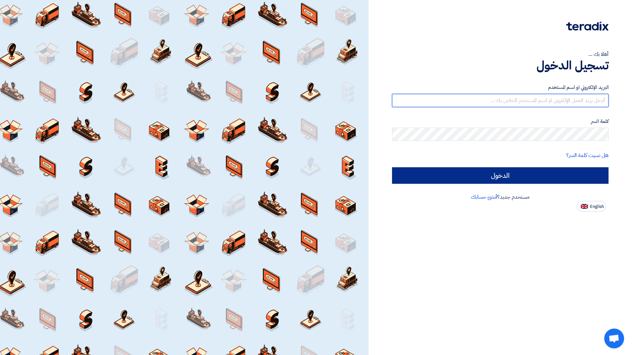
type input "[EMAIL_ADDRESS][DOMAIN_NAME]"
click at [406, 169] on input "الدخول" at bounding box center [500, 175] width 217 height 17
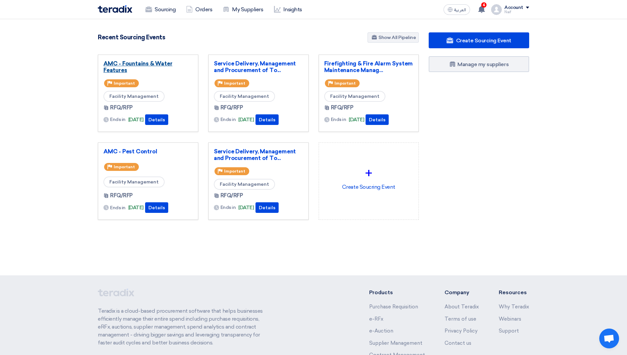
click at [149, 64] on link "AMC - Fountains & Water Features" at bounding box center [148, 66] width 89 height 13
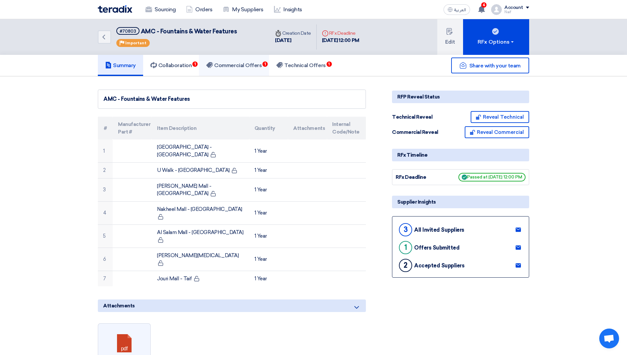
click at [235, 66] on h5 "Commercial Offers 1" at bounding box center [234, 65] width 56 height 7
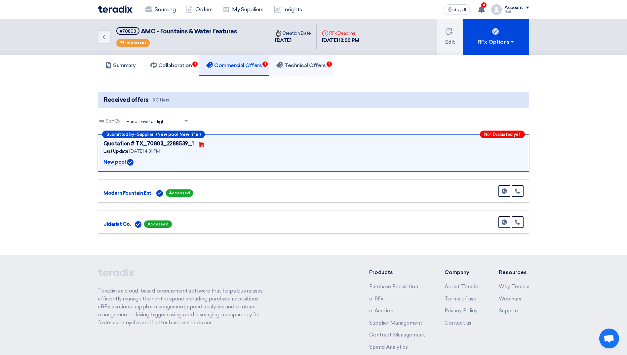
click at [298, 71] on link "Technical Offers 1" at bounding box center [301, 65] width 64 height 21
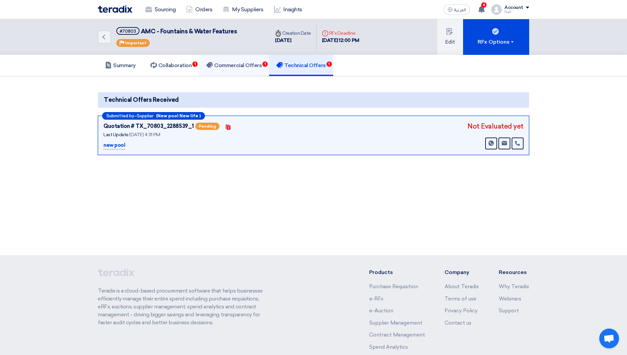
click at [218, 65] on h5 "Commercial Offers 1" at bounding box center [234, 65] width 56 height 7
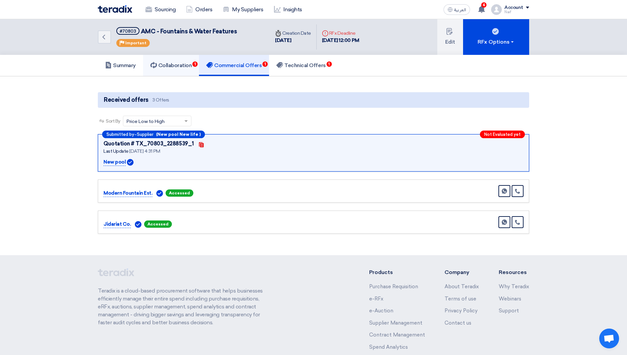
click at [196, 68] on link "Collaboration 1" at bounding box center [171, 65] width 56 height 21
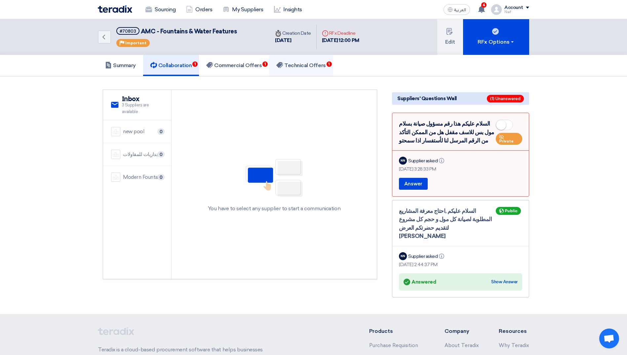
click at [303, 65] on h5 "Technical Offers 1" at bounding box center [300, 65] width 49 height 7
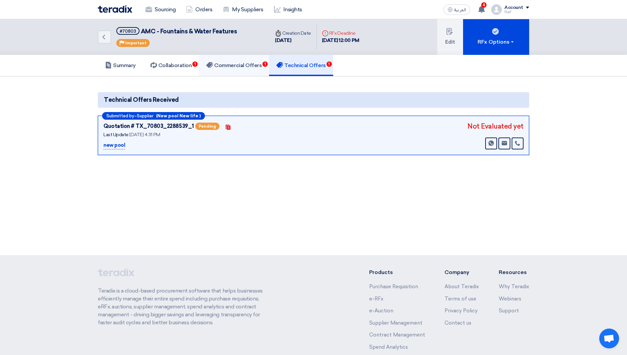
click at [261, 63] on h5 "Commercial Offers 1" at bounding box center [234, 65] width 56 height 7
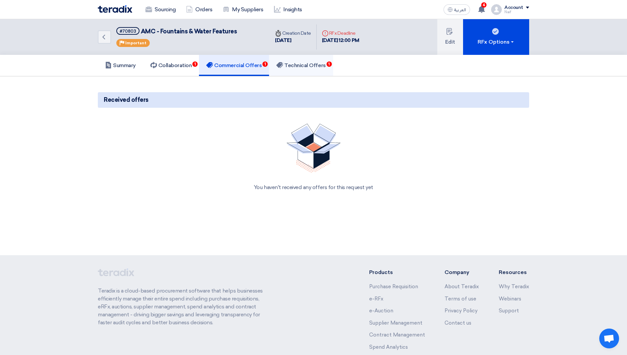
click at [322, 71] on link "Technical Offers 1" at bounding box center [301, 65] width 64 height 21
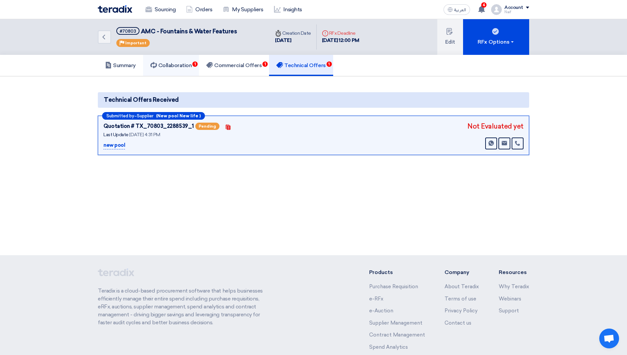
click at [186, 70] on link "Collaboration 1" at bounding box center [171, 65] width 56 height 21
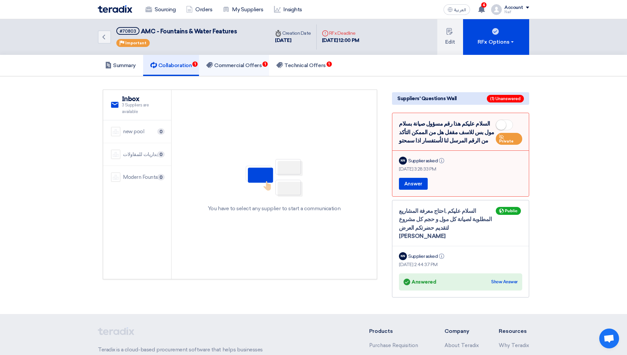
click at [243, 63] on h5 "Commercial Offers 1" at bounding box center [234, 65] width 56 height 7
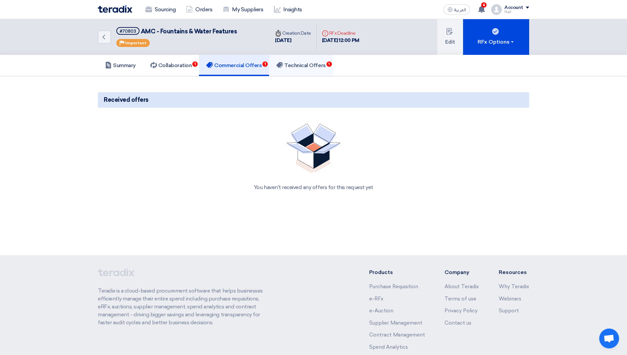
click at [294, 61] on link "Technical Offers 1" at bounding box center [301, 65] width 64 height 21
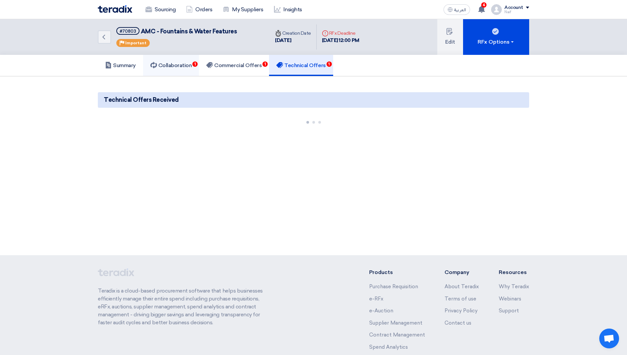
click at [169, 71] on link "Collaboration 1" at bounding box center [171, 65] width 56 height 21
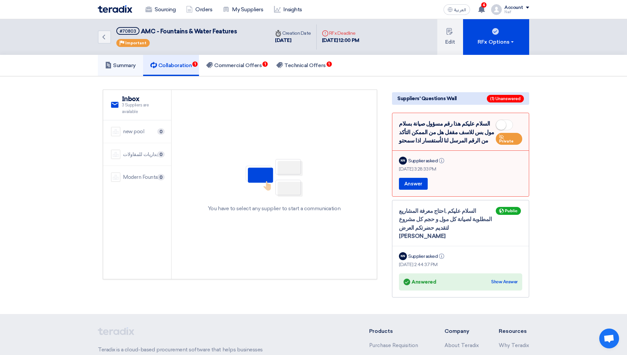
click at [133, 70] on link "Summary" at bounding box center [120, 65] width 45 height 21
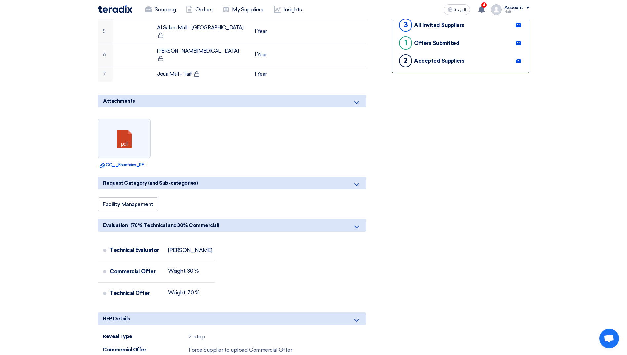
scroll to position [265, 0]
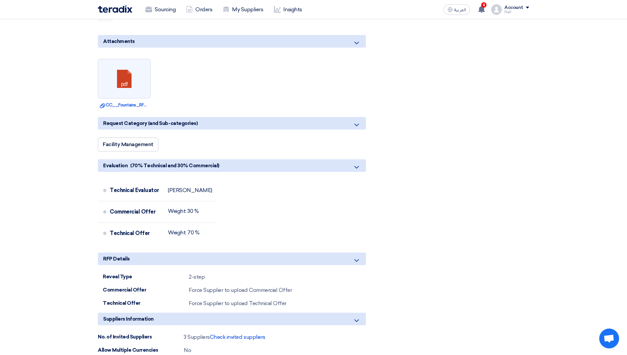
click at [235, 334] on span "Check invited suppliers" at bounding box center [238, 337] width 56 height 6
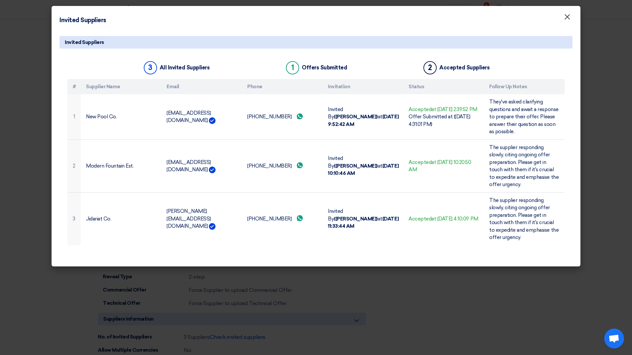
click at [564, 18] on span "×" at bounding box center [567, 18] width 7 height 13
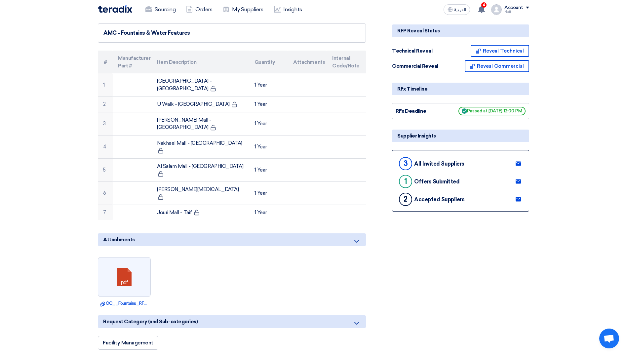
scroll to position [0, 0]
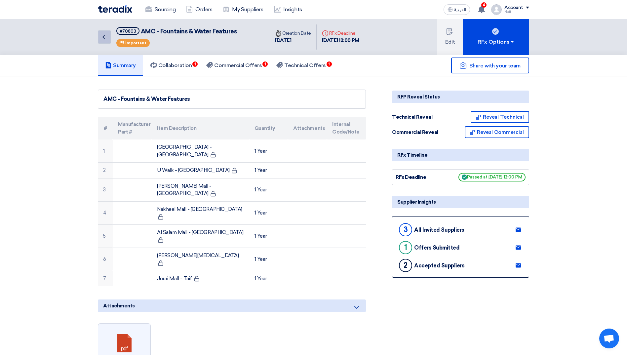
click at [103, 40] on icon "Back" at bounding box center [104, 37] width 8 height 8
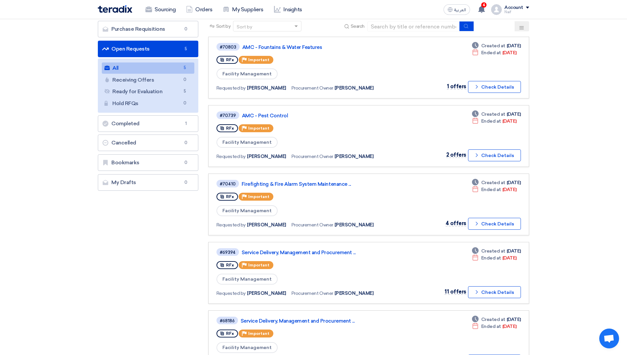
scroll to position [99, 0]
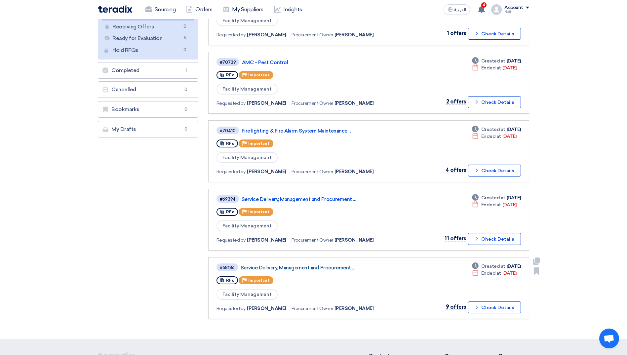
click at [299, 268] on link "Service Delivery, Management and Procurement ..." at bounding box center [323, 268] width 165 height 6
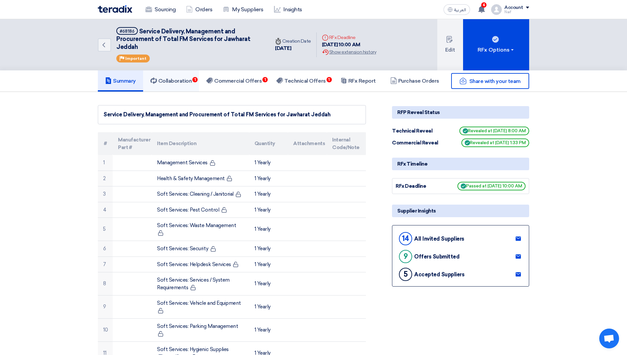
click at [175, 77] on link "Collaboration 1" at bounding box center [171, 80] width 56 height 21
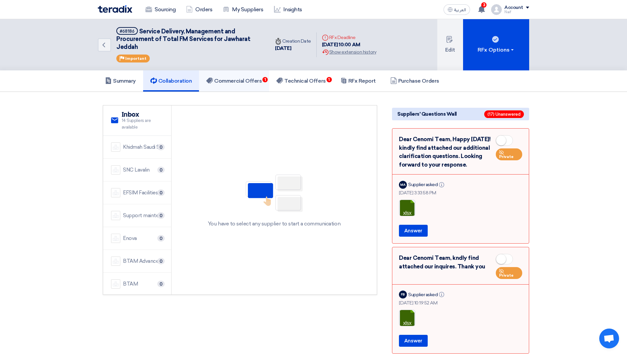
click at [265, 74] on link "Commercial Offers 1" at bounding box center [234, 80] width 70 height 21
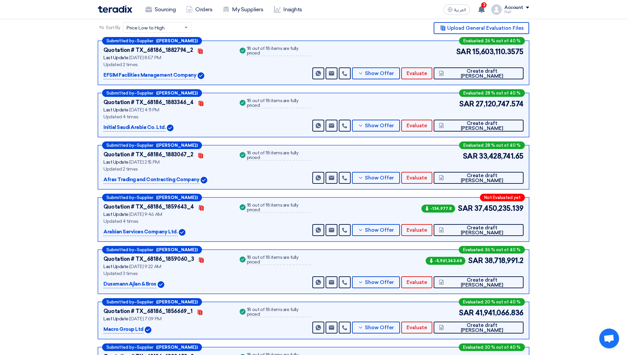
scroll to position [132, 0]
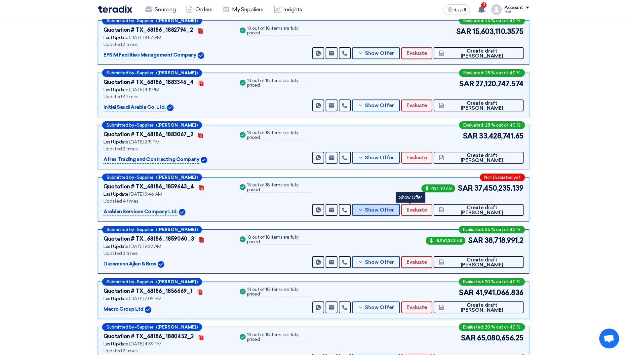
click at [394, 210] on span "Show Offer" at bounding box center [379, 210] width 29 height 5
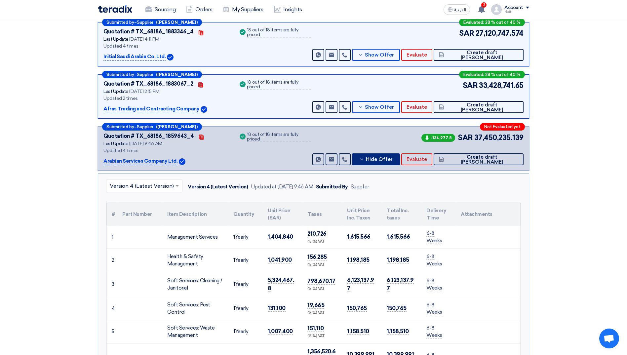
scroll to position [99, 0]
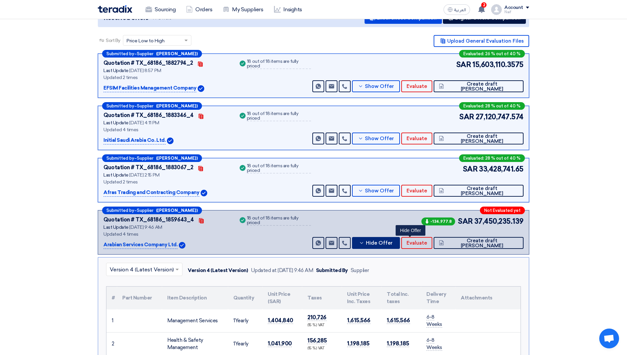
click at [393, 242] on span "Hide Offer" at bounding box center [379, 243] width 27 height 5
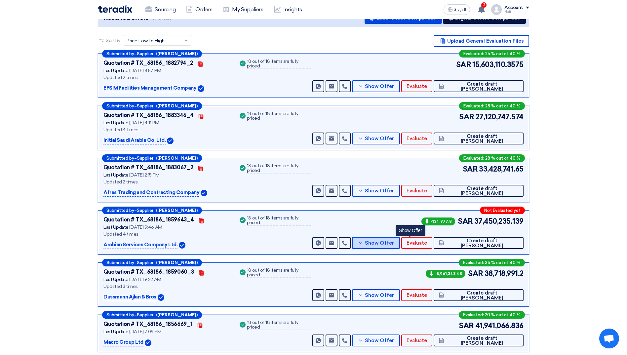
click at [394, 242] on span "Show Offer" at bounding box center [379, 243] width 29 height 5
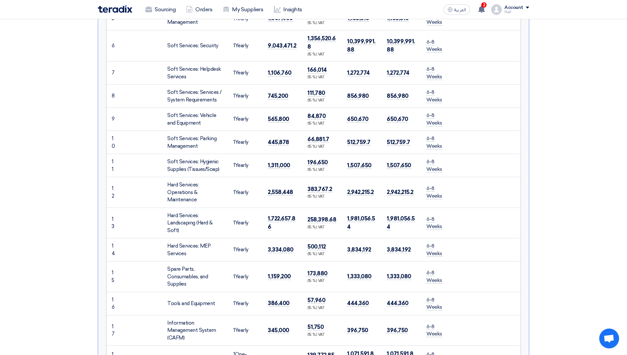
scroll to position [661, 0]
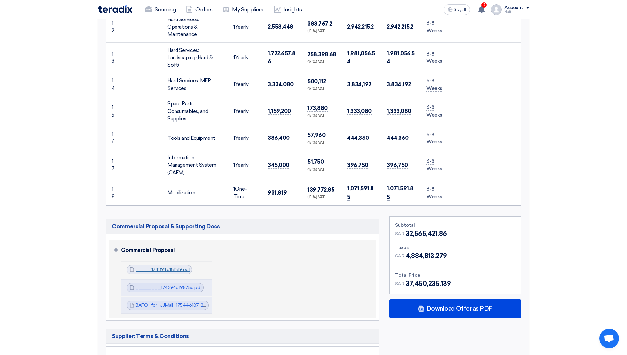
click at [144, 268] on link "_____1743946181819.pdf" at bounding box center [163, 270] width 55 height 6
click at [176, 285] on link "________1743946195756.pdf" at bounding box center [169, 288] width 66 height 6
click at [167, 303] on link "BAFO_for_JJMall_1754461871287.pdf" at bounding box center [176, 306] width 81 height 6
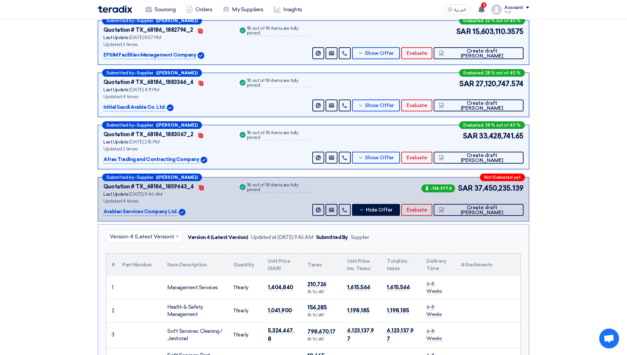
scroll to position [0, 0]
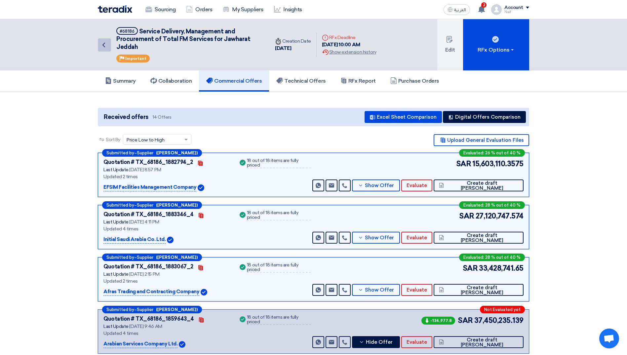
click at [105, 44] on icon "Back" at bounding box center [104, 45] width 8 height 8
